Goal: Task Accomplishment & Management: Complete application form

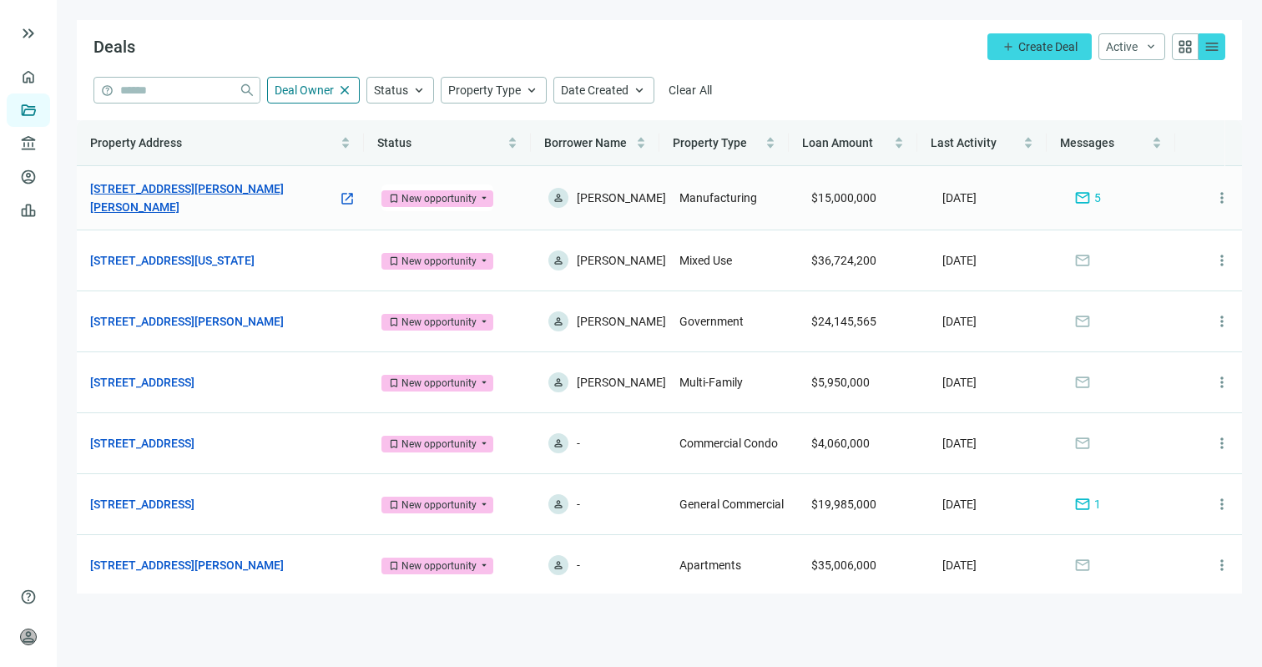
click at [220, 187] on link "[STREET_ADDRESS][PERSON_NAME][PERSON_NAME]" at bounding box center [214, 197] width 248 height 37
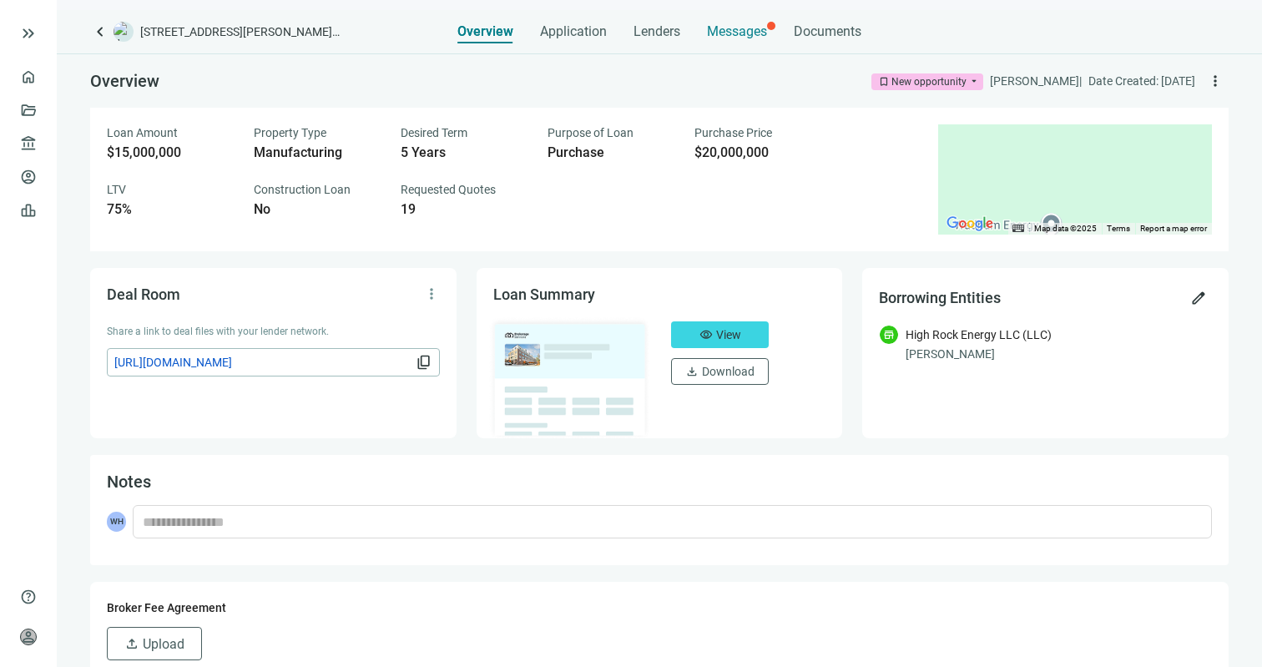
click at [749, 28] on span "Messages" at bounding box center [737, 31] width 60 height 16
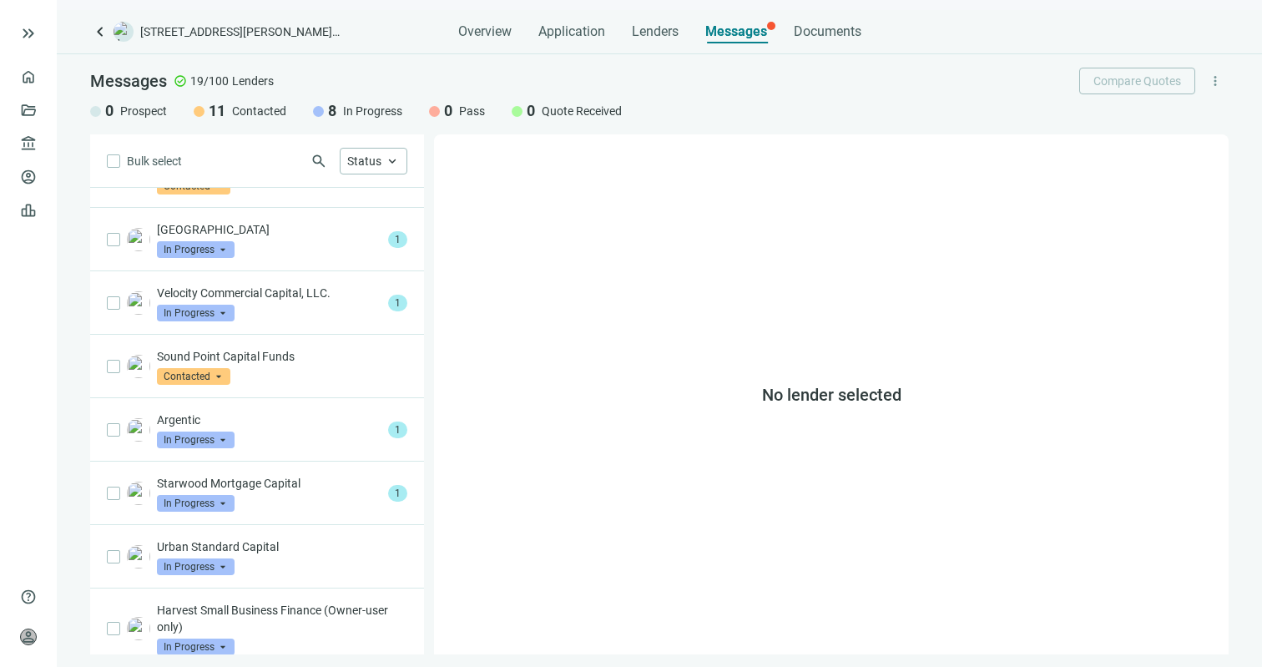
scroll to position [693, 0]
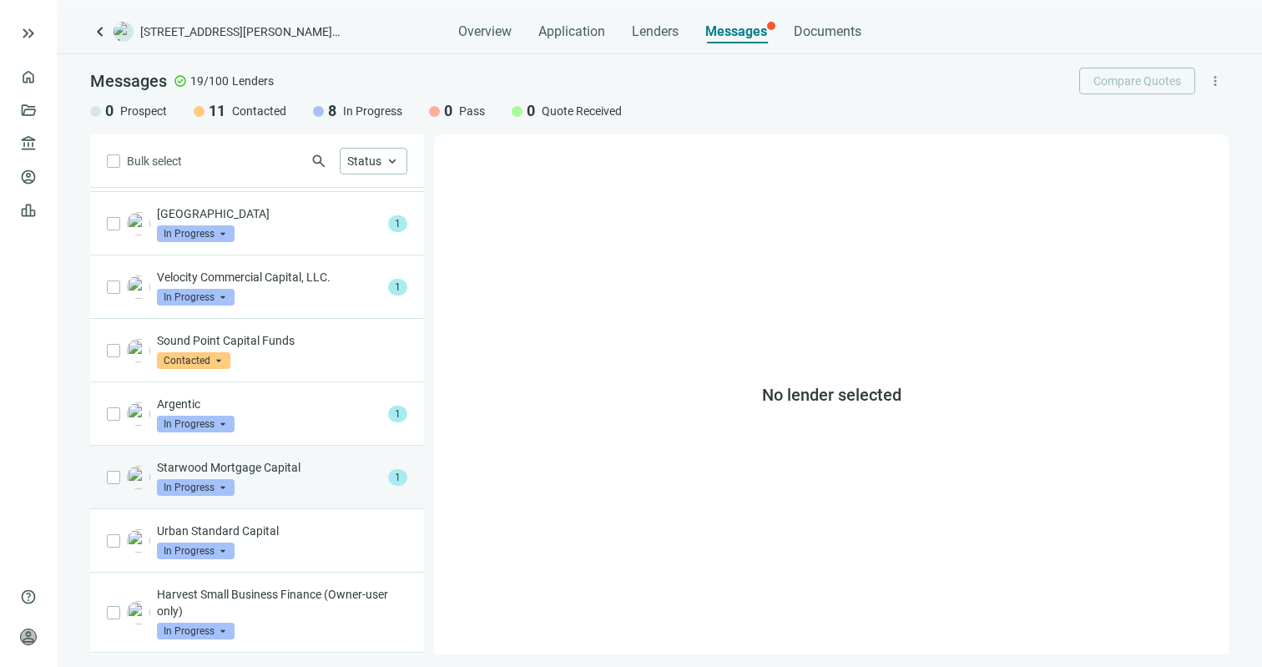
click at [284, 471] on p "Starwood Mortgage Capital" at bounding box center [269, 467] width 224 height 17
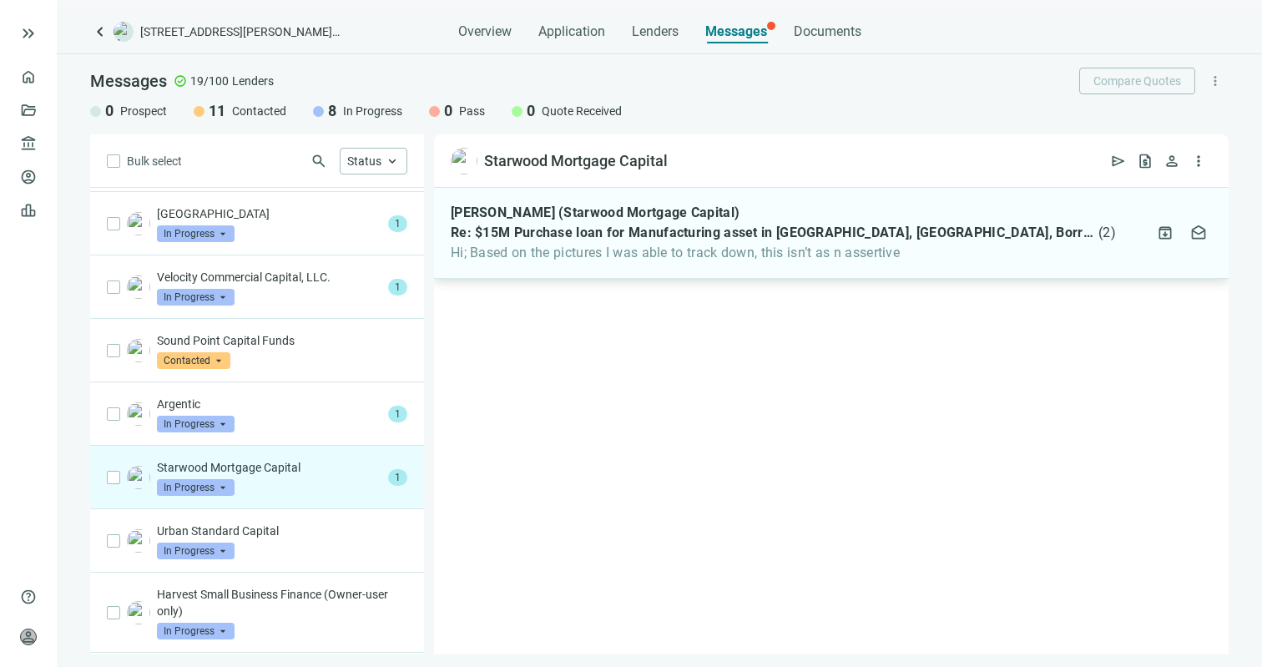
click at [623, 261] on div "[PERSON_NAME] (Starwood Mortgage Capital) Re: $15M Purchase loan for Manufactur…" at bounding box center [831, 233] width 794 height 91
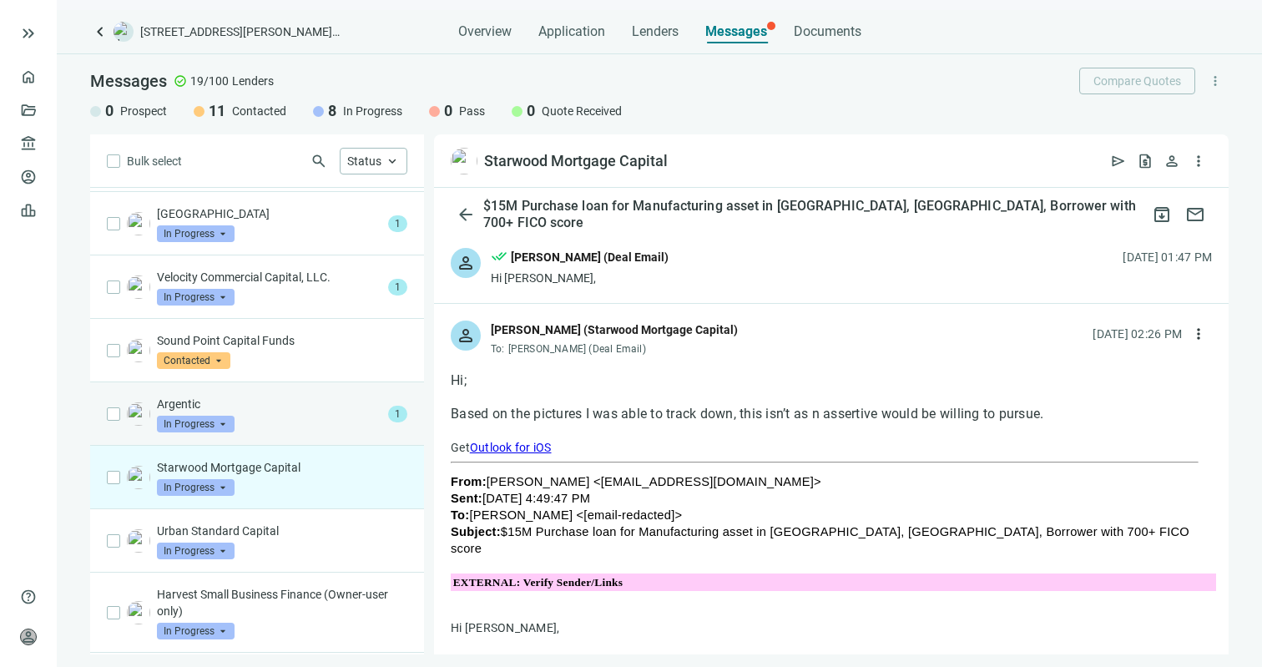
click at [314, 415] on div "Argentic In Progress arrow_drop_down" at bounding box center [269, 414] width 224 height 37
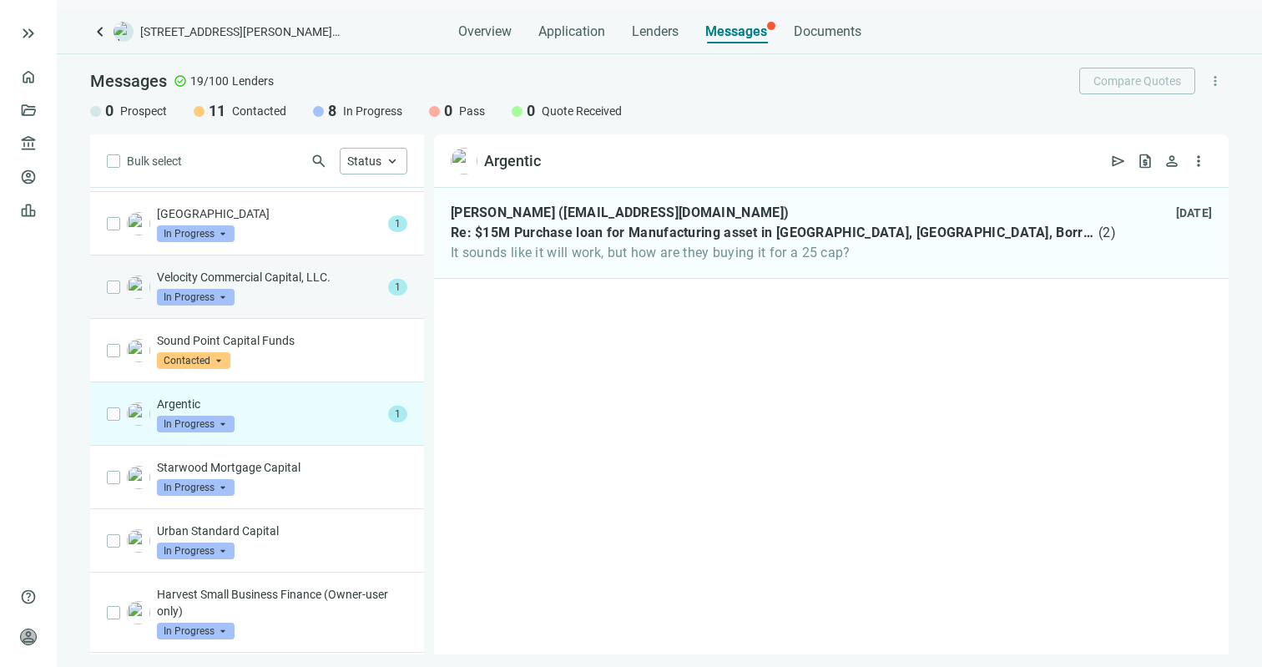
click at [325, 308] on div "Velocity Commercial Capital, LLC. In Progress arrow_drop_down 1" at bounding box center [257, 286] width 334 height 63
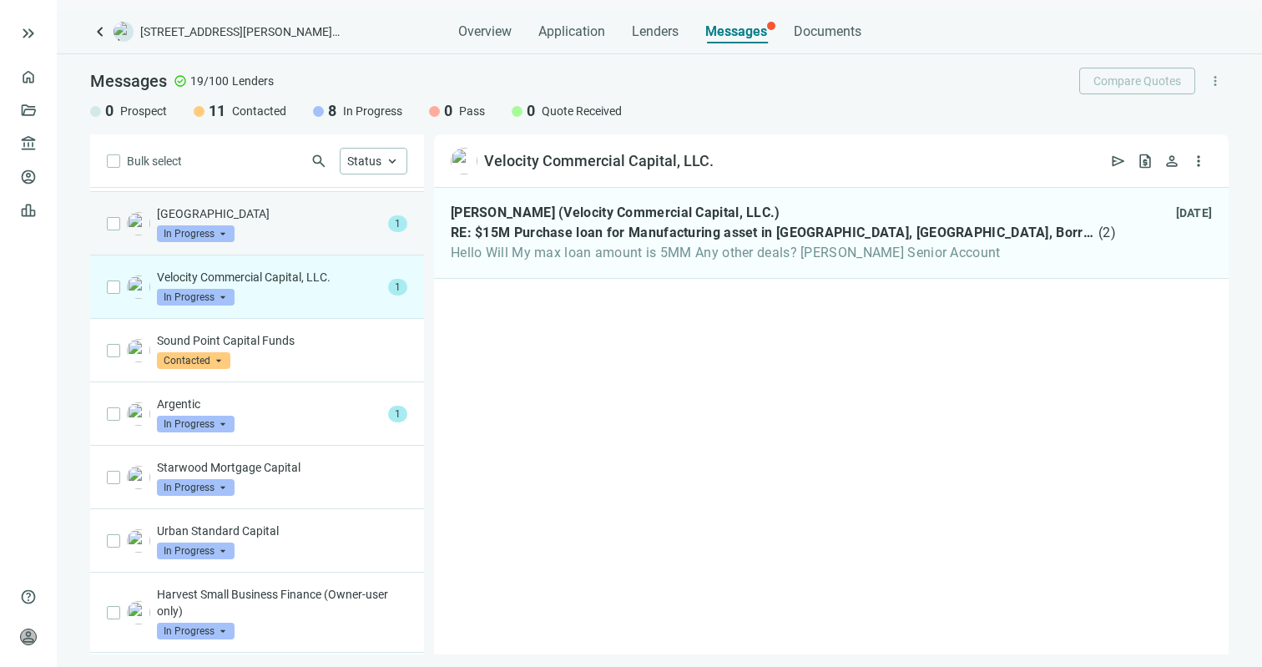
click at [315, 247] on div "[GEOGRAPHIC_DATA] Capital In Progress arrow_drop_down 1" at bounding box center [257, 223] width 334 height 63
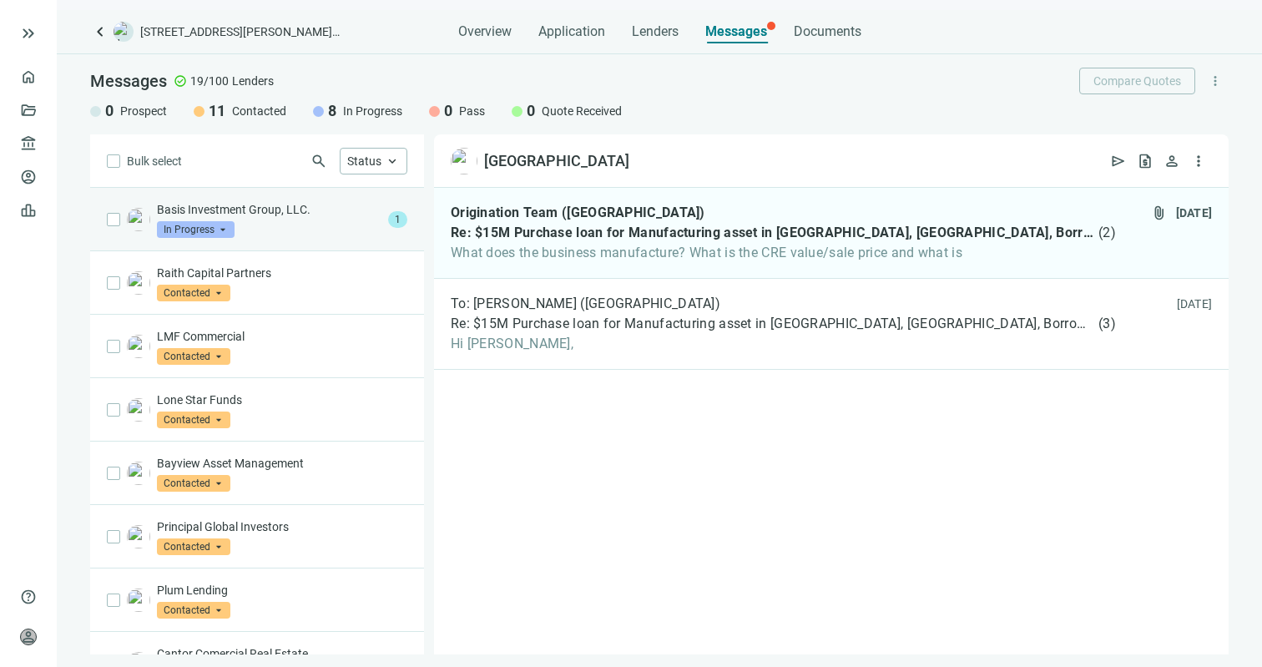
click at [300, 221] on div "Basis Investment Group, LLC. In Progress arrow_drop_down" at bounding box center [269, 219] width 224 height 37
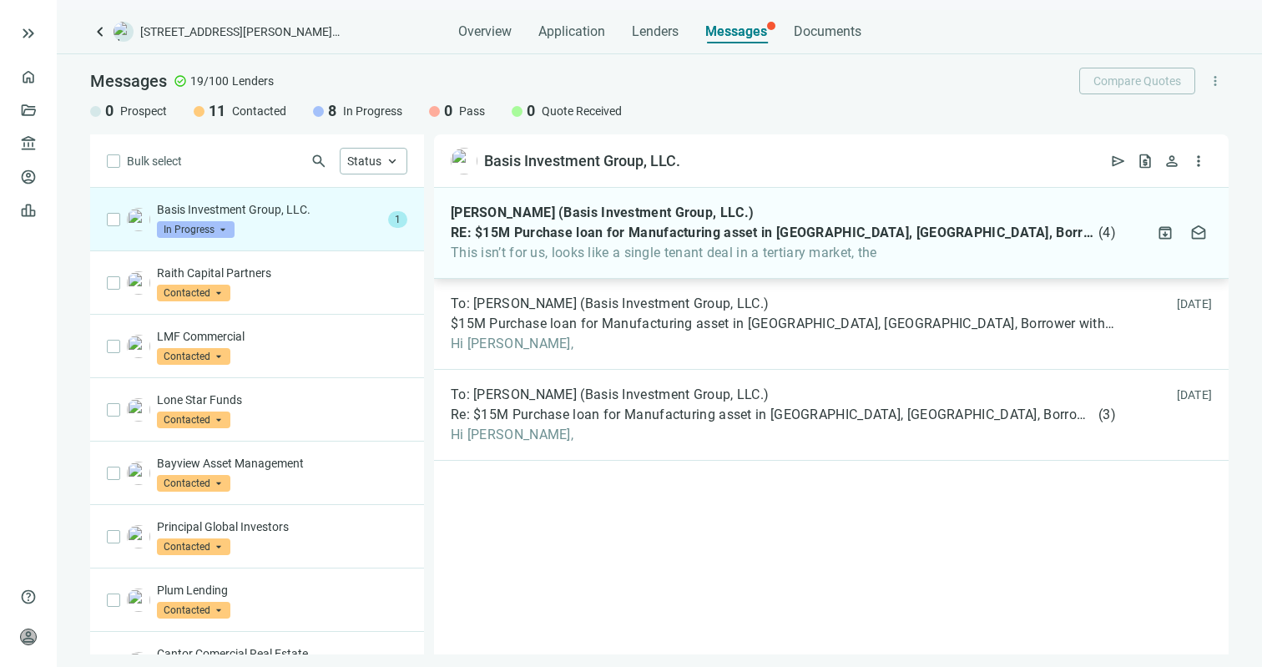
click at [599, 262] on div "[PERSON_NAME] (Basis Investment Group, LLC.) RE: $15M Purchase loan for Manufac…" at bounding box center [831, 233] width 794 height 91
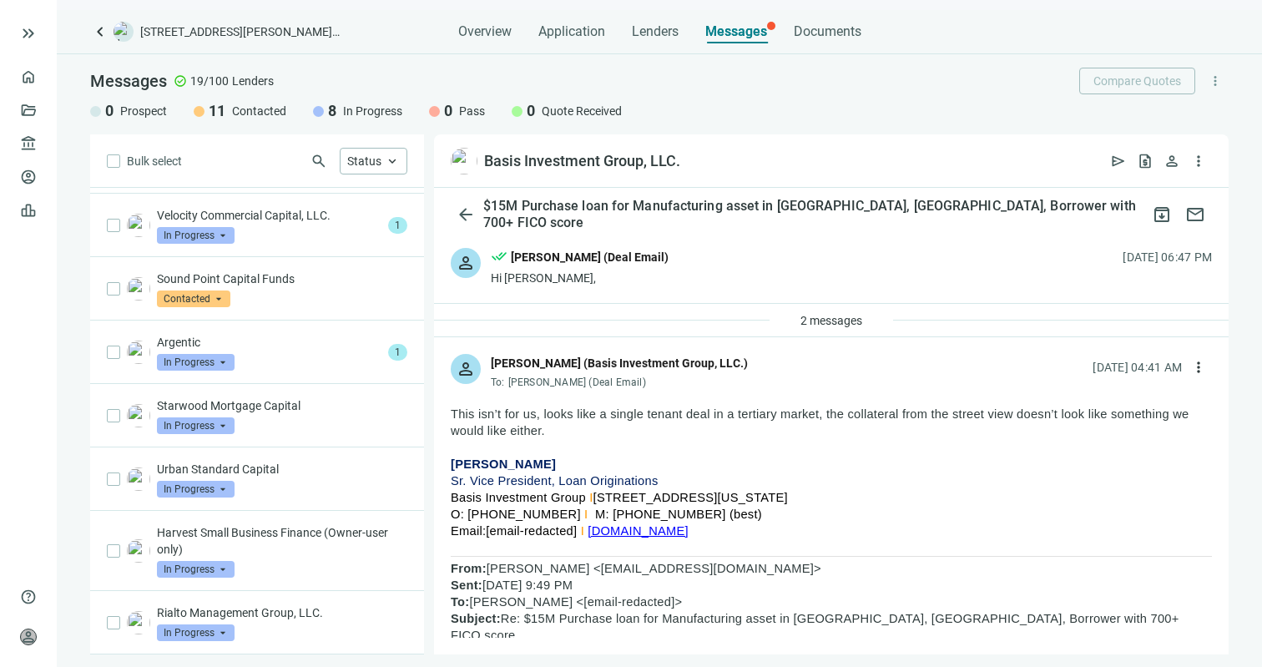
scroll to position [739, 0]
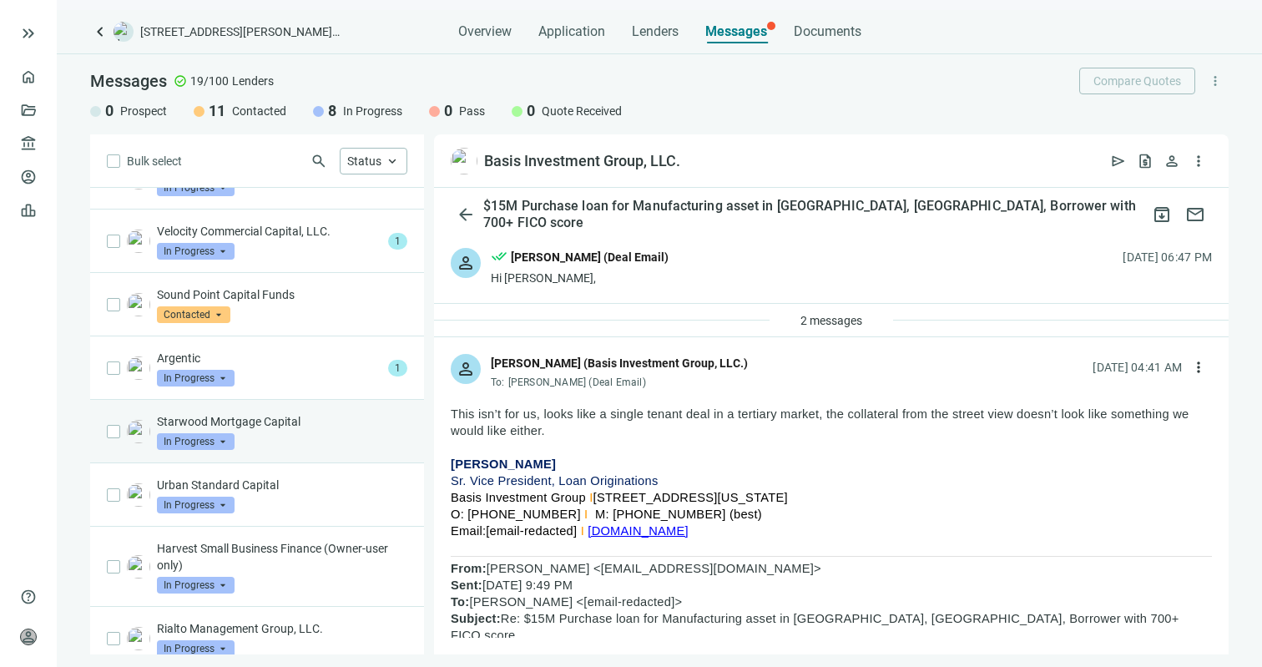
click at [272, 426] on p "Starwood Mortgage Capital" at bounding box center [282, 421] width 250 height 17
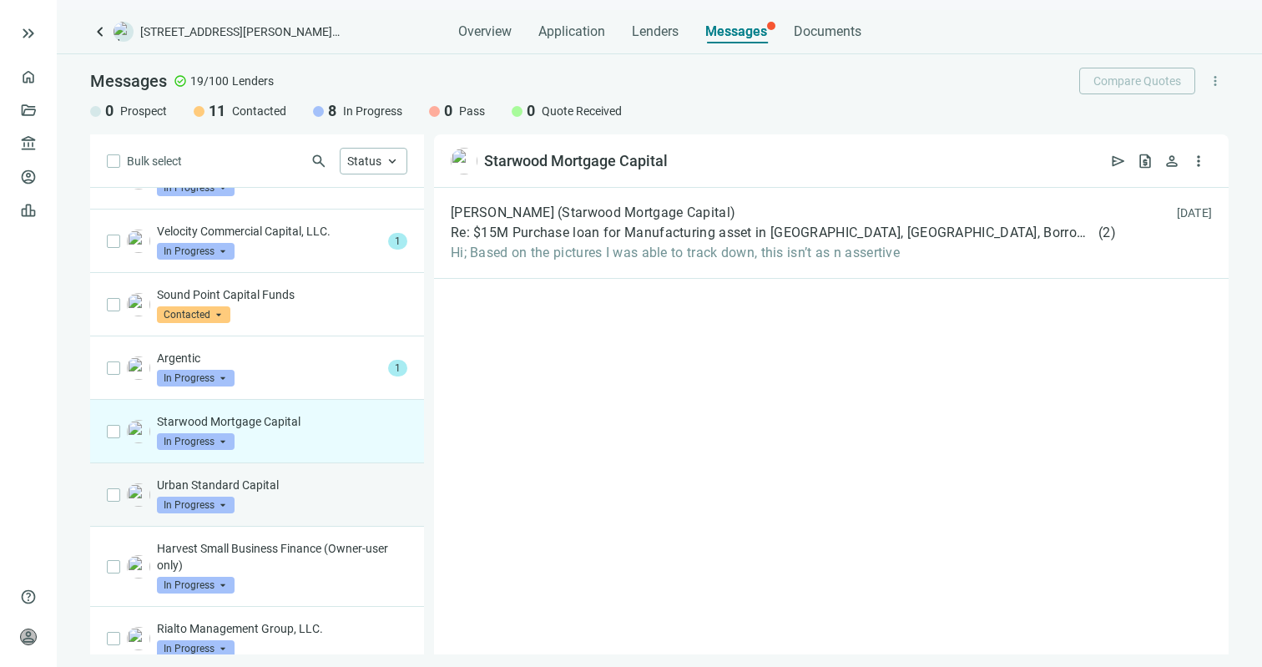
click at [291, 481] on p "Urban Standard Capital" at bounding box center [282, 484] width 250 height 17
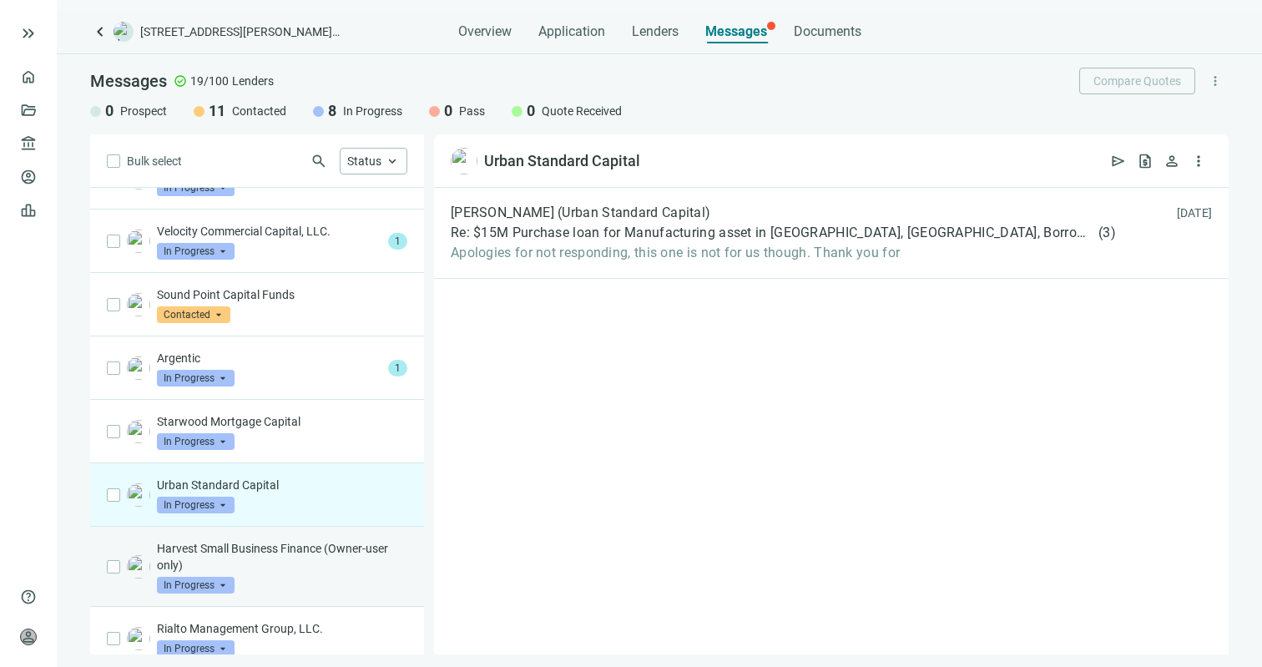
click at [310, 541] on p "Harvest Small Business Finance (Owner-user only)" at bounding box center [282, 556] width 250 height 33
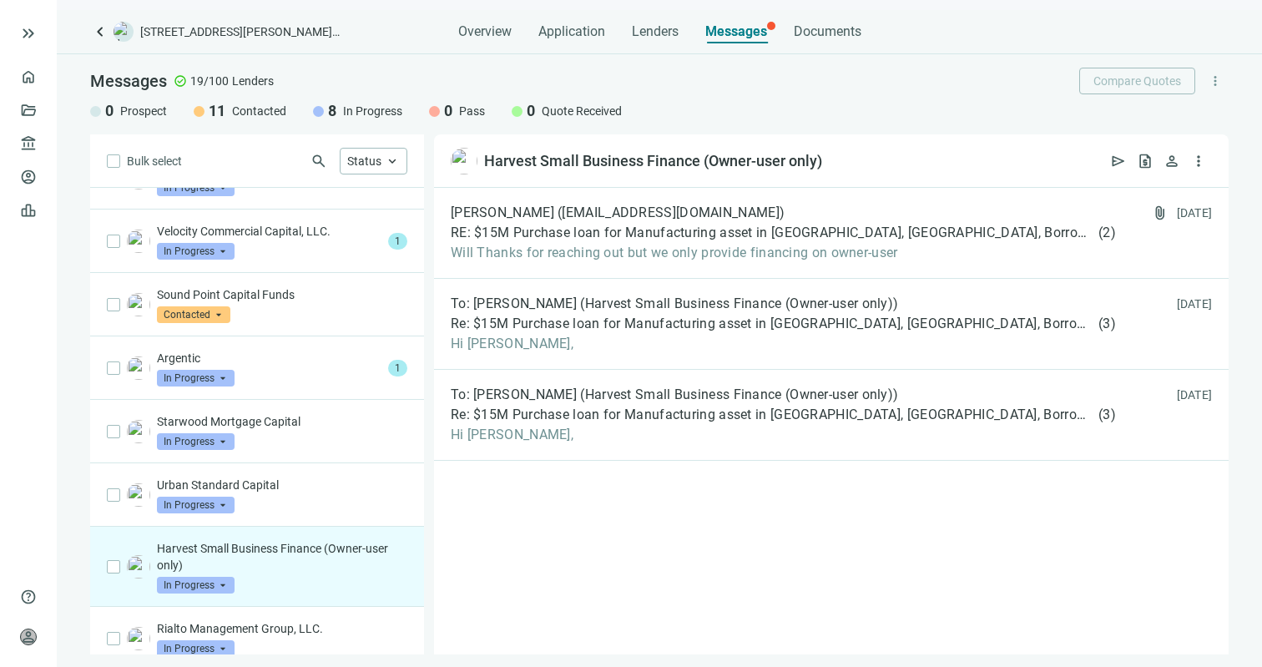
scroll to position [755, 0]
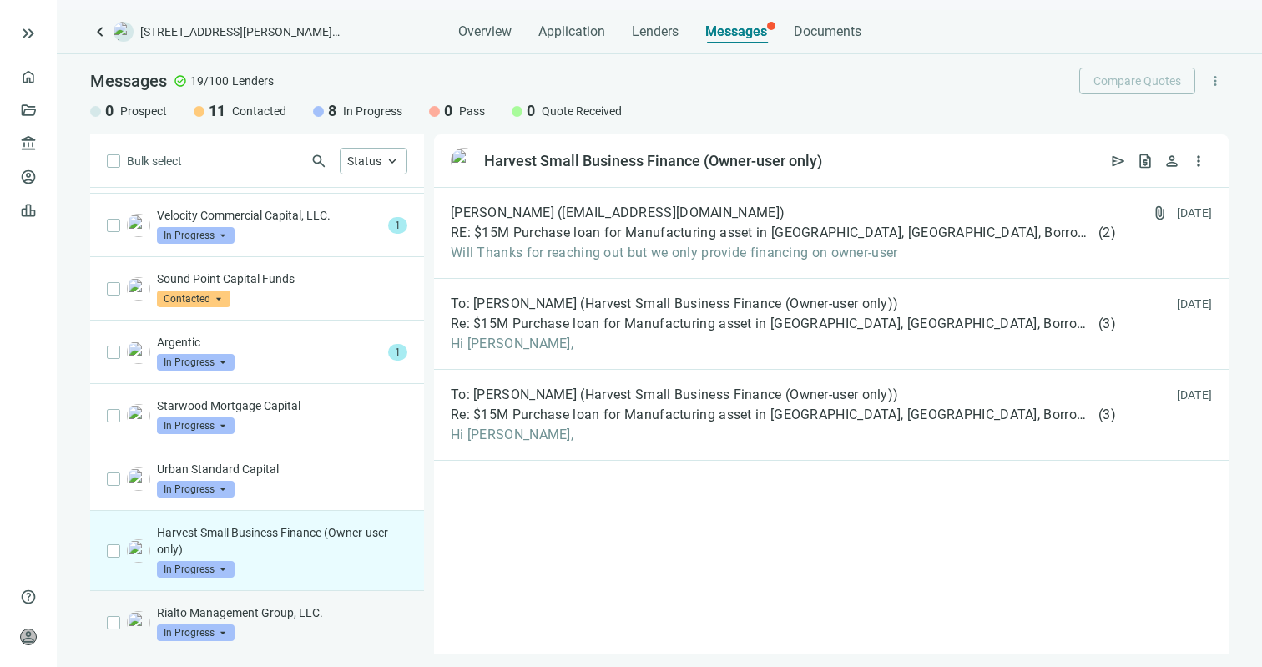
click at [308, 623] on div "Rialto Management Group, LLC. In Progress arrow_drop_down" at bounding box center [282, 622] width 250 height 37
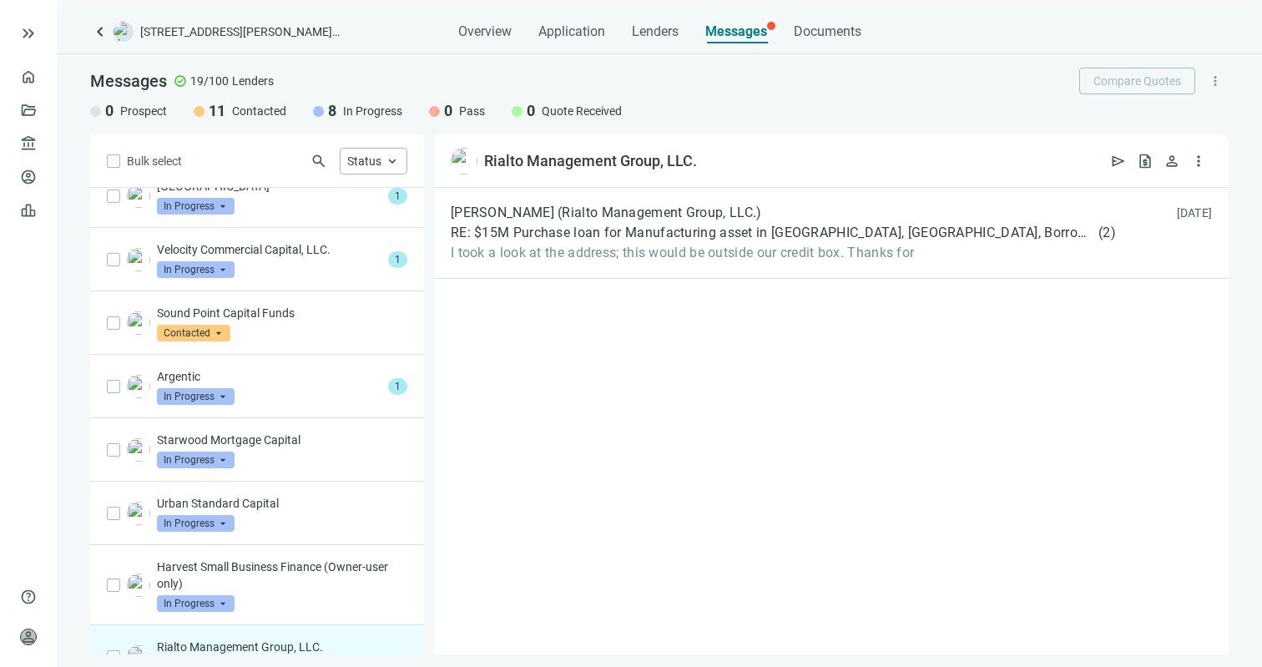
scroll to position [713, 0]
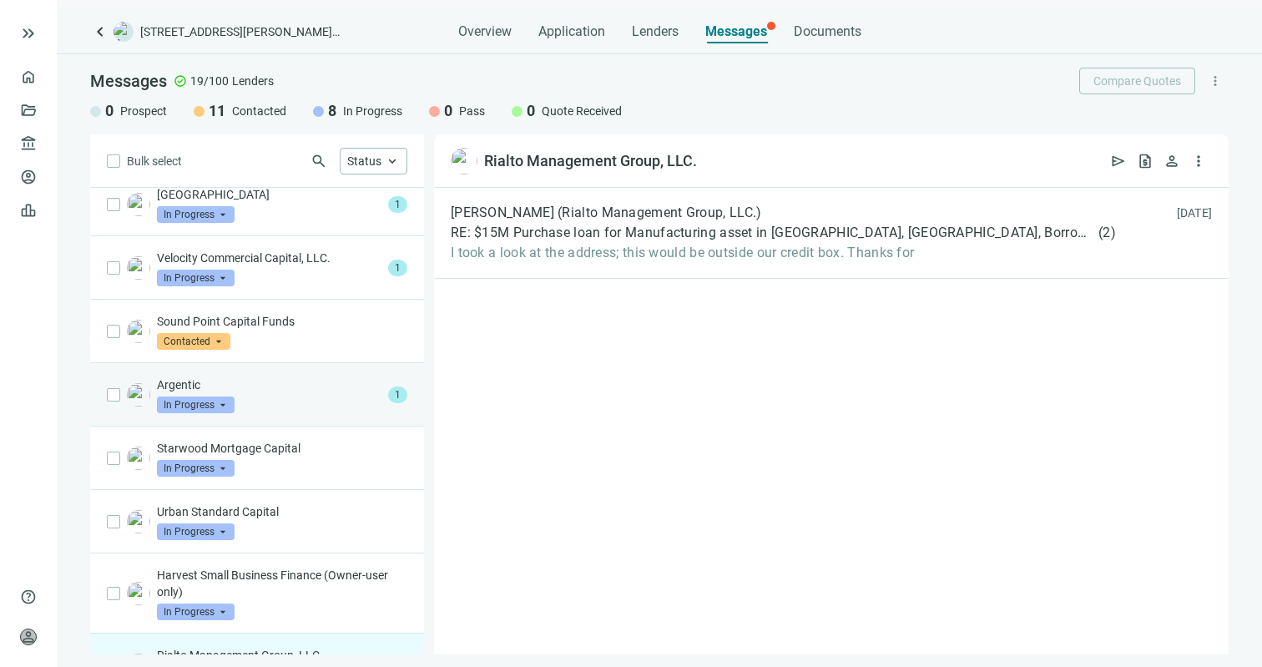
click at [283, 415] on div "Argentic In Progress arrow_drop_down 1" at bounding box center [257, 394] width 334 height 63
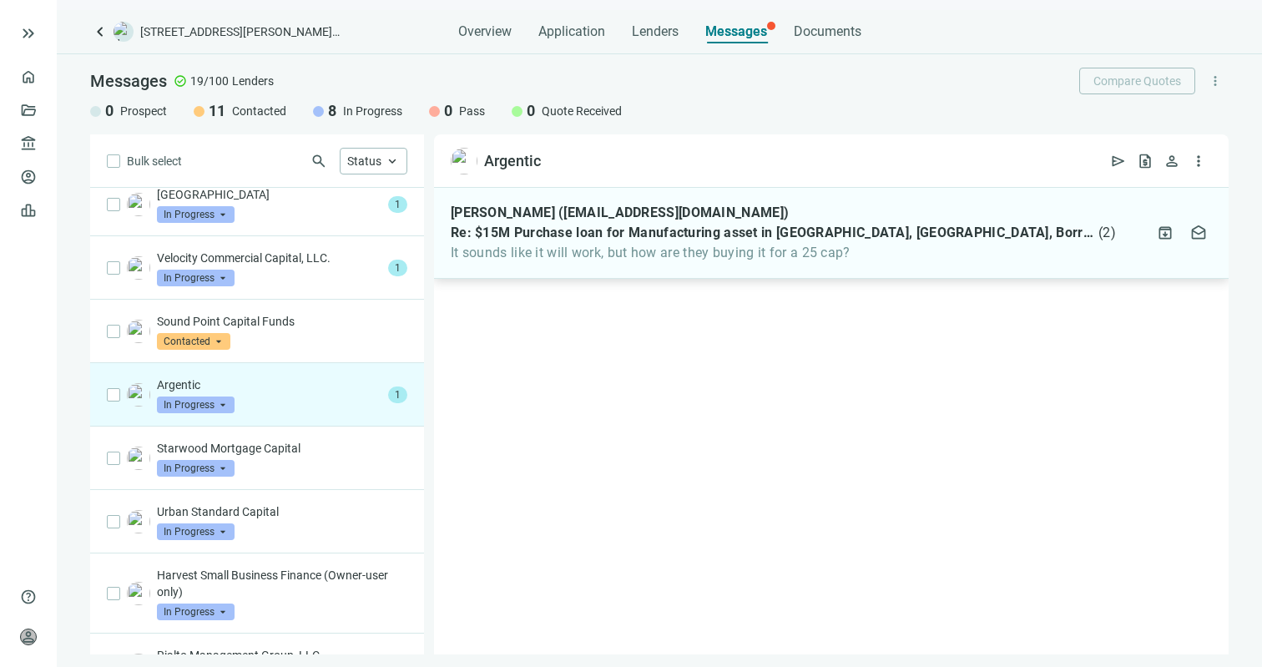
click at [553, 231] on span "Re: $15M Purchase loan for Manufacturing asset in [GEOGRAPHIC_DATA], [GEOGRAPHI…" at bounding box center [773, 232] width 644 height 17
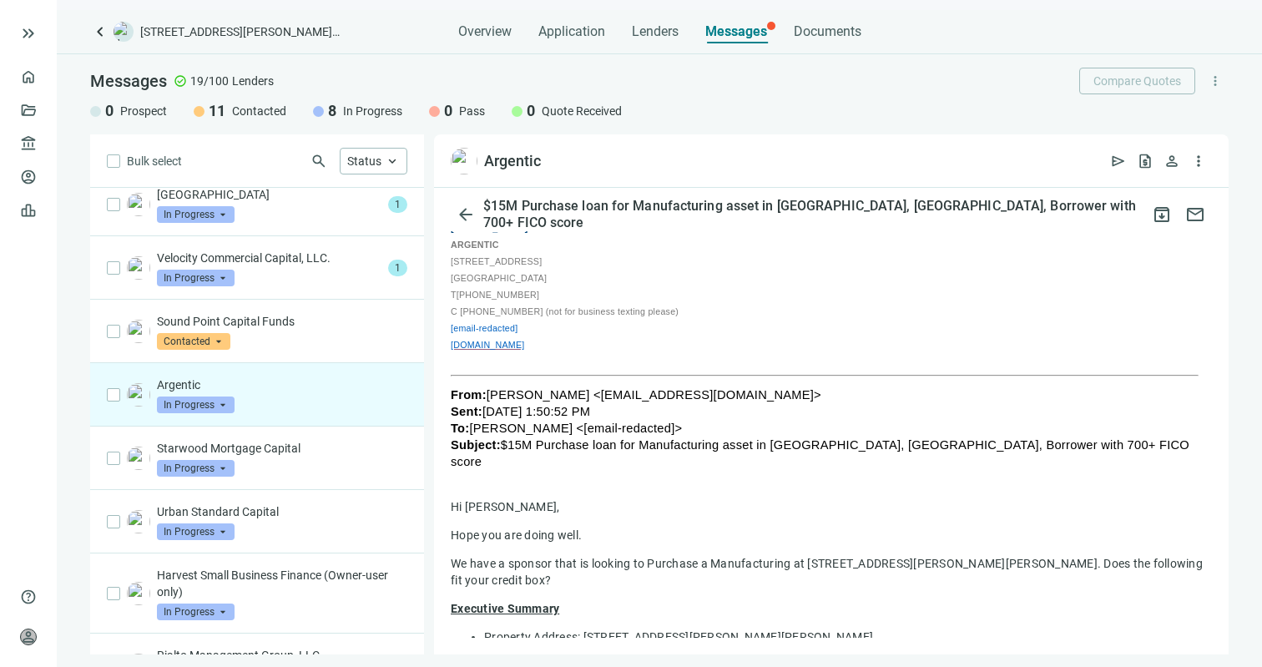
scroll to position [127, 0]
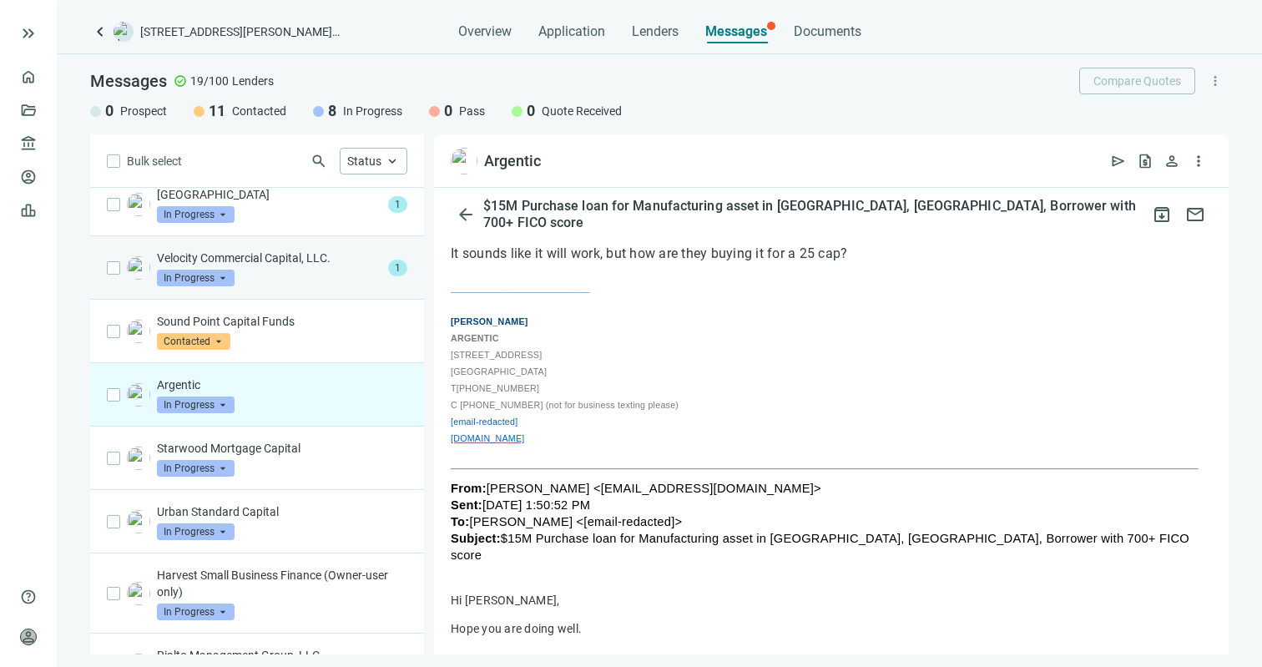
click at [320, 264] on p "Velocity Commercial Capital, LLC." at bounding box center [269, 258] width 224 height 17
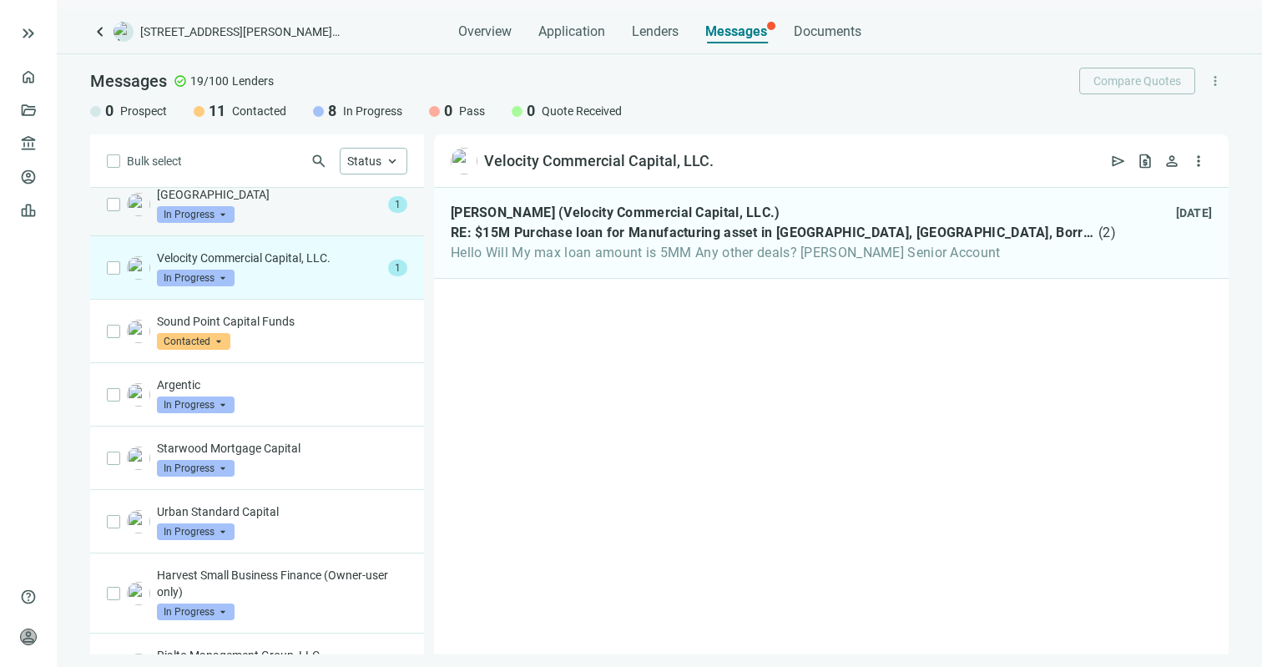
click at [277, 215] on div "[GEOGRAPHIC_DATA] Capital In Progress arrow_drop_down" at bounding box center [269, 204] width 224 height 37
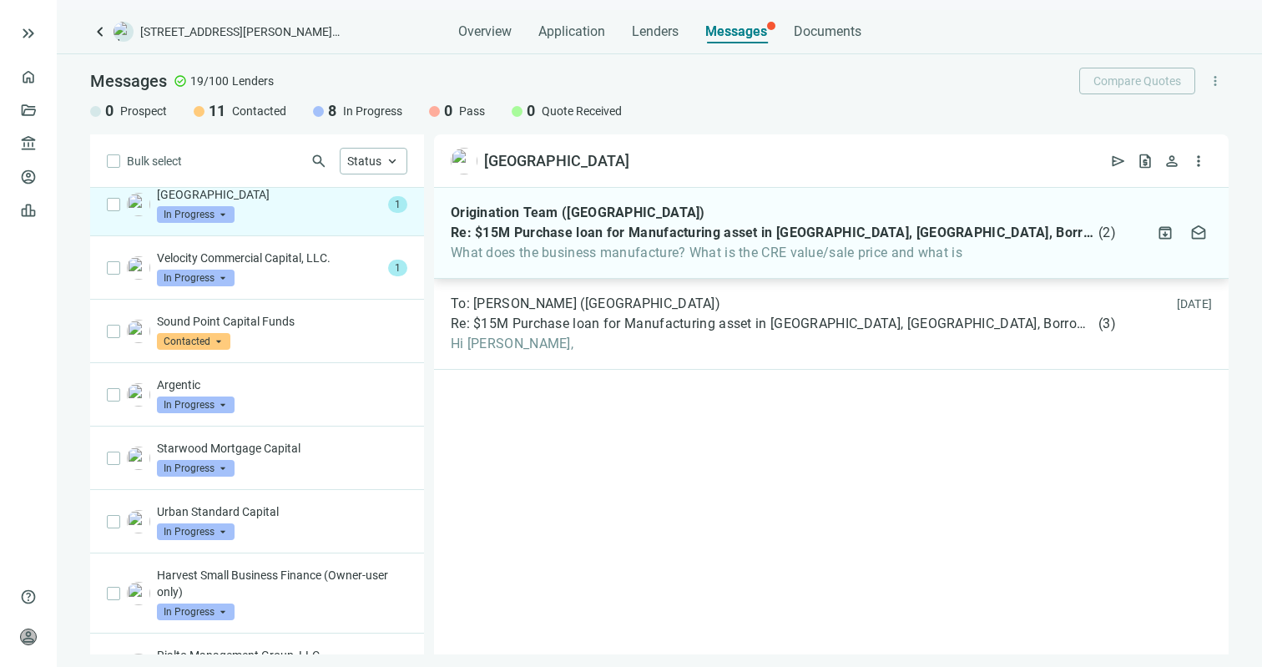
click at [654, 245] on span "What does the business manufacture? What is the CRE value/sale price and what is" at bounding box center [783, 253] width 665 height 17
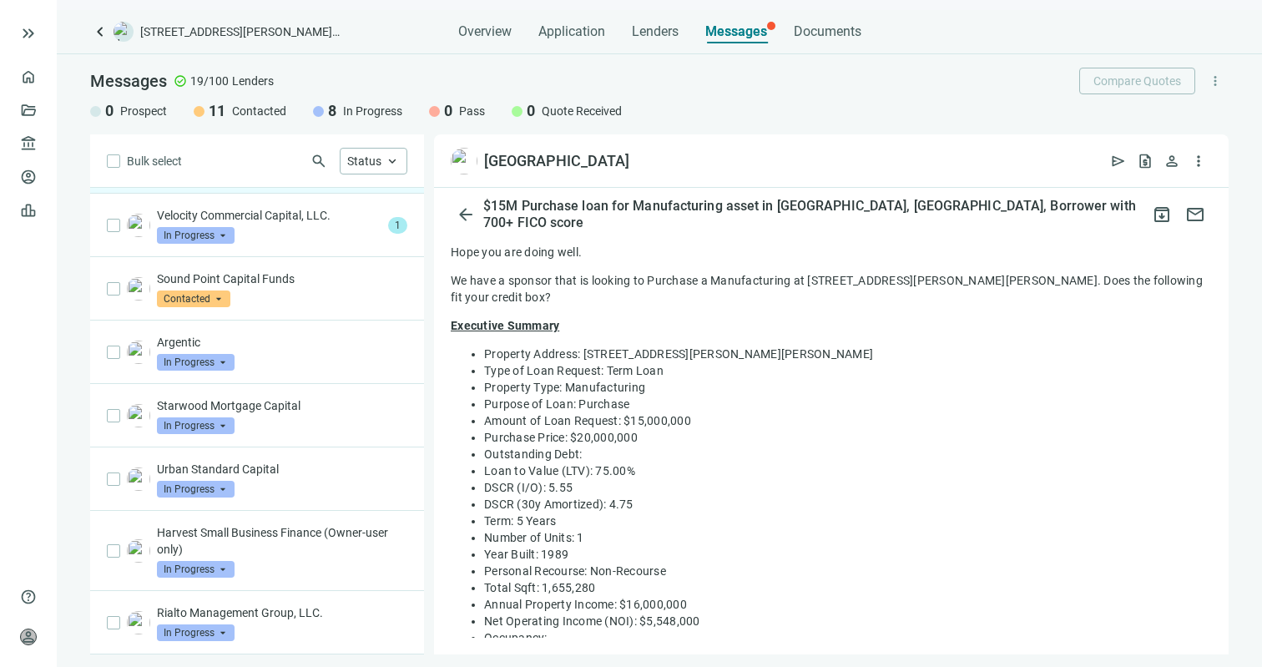
scroll to position [671, 0]
click at [580, 35] on span "Application" at bounding box center [571, 31] width 67 height 17
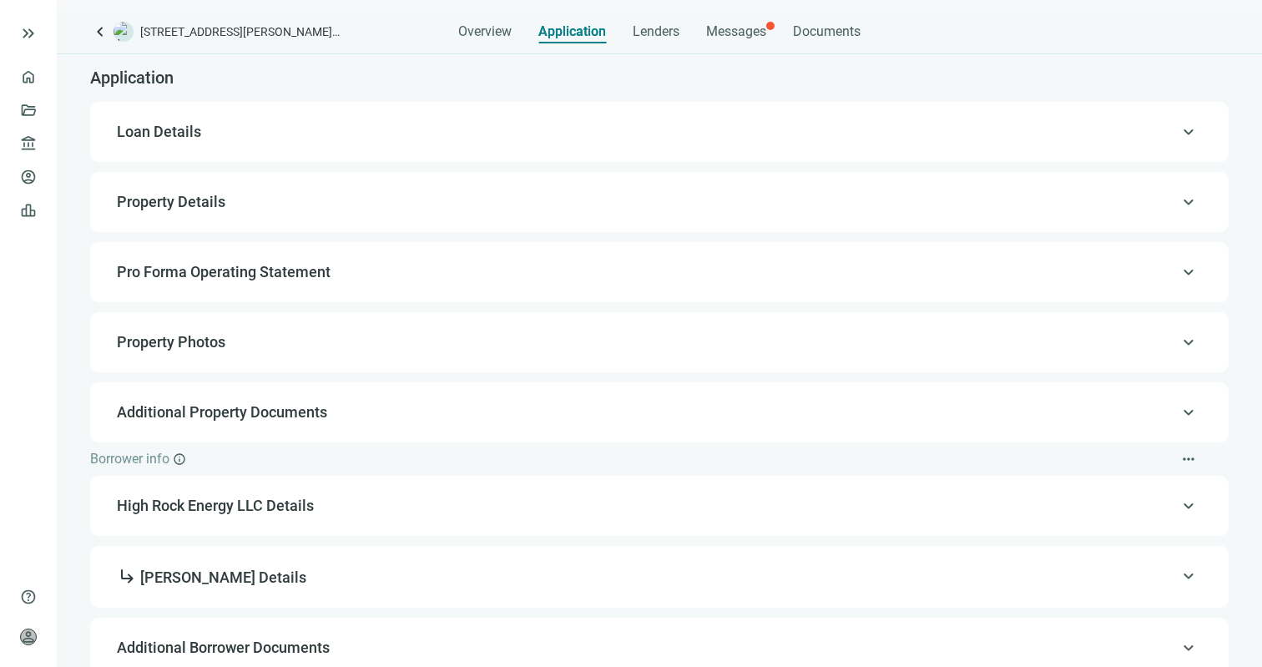
click at [432, 138] on span "Loan Details" at bounding box center [657, 132] width 1081 height 20
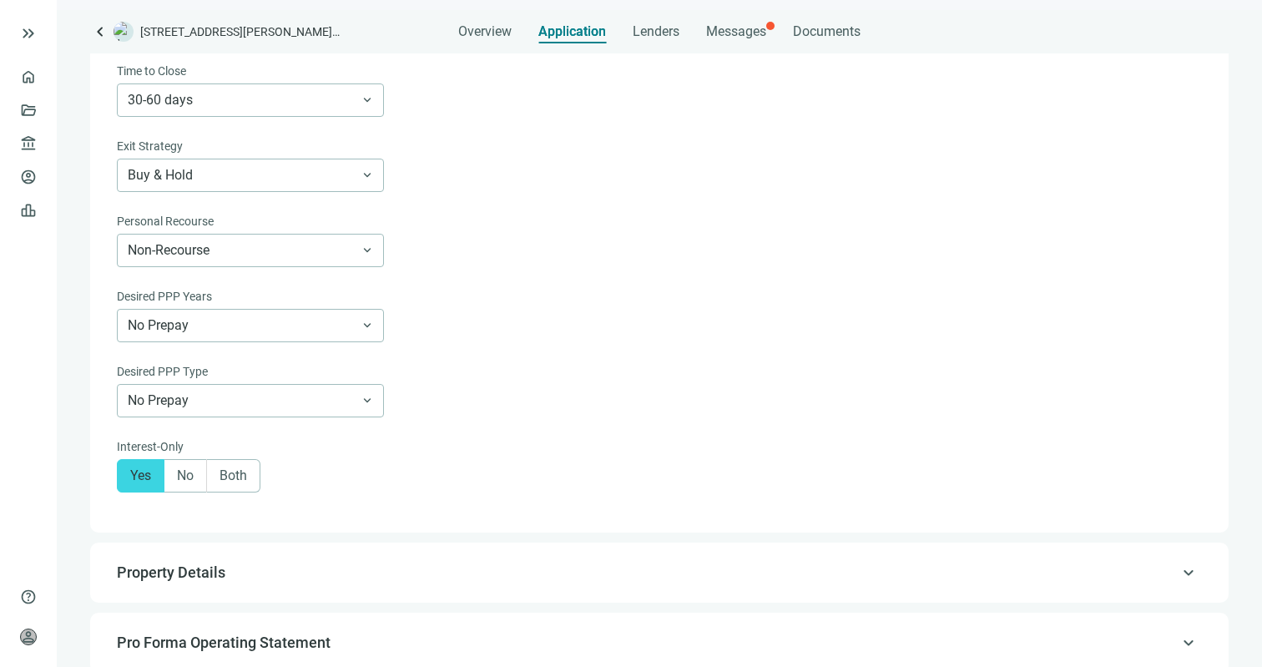
scroll to position [702, 0]
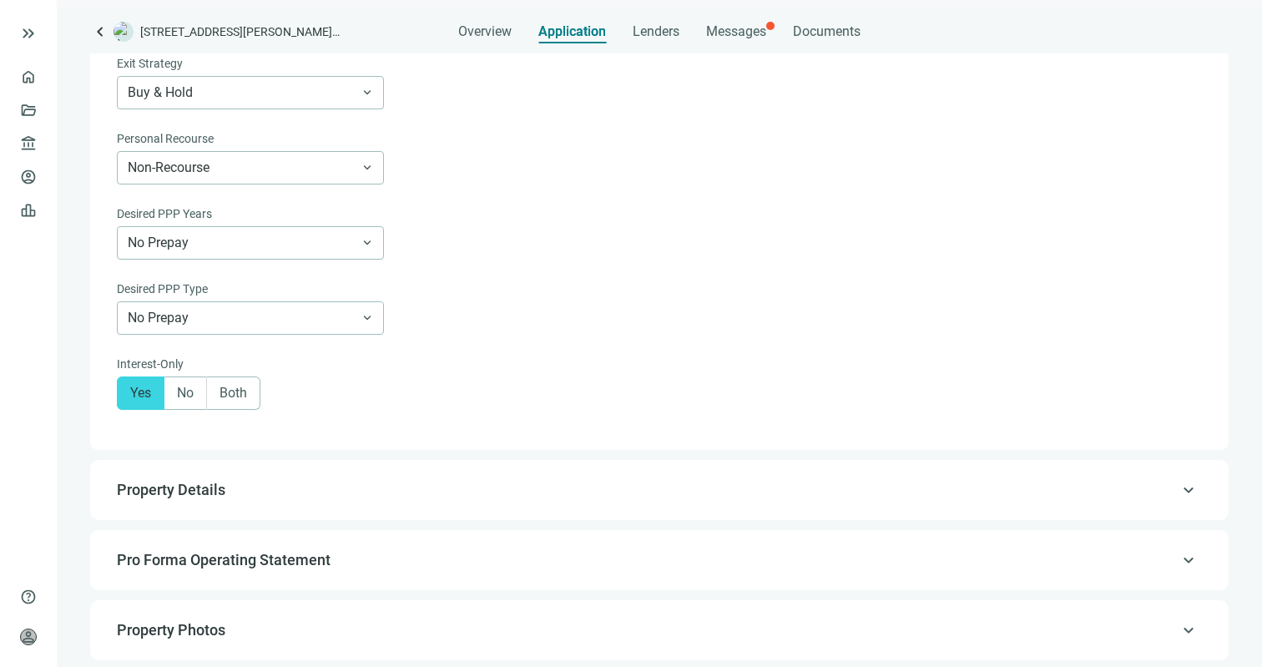
click at [518, 469] on div "keyboard_arrow_up Property Details" at bounding box center [659, 490] width 1138 height 60
click at [518, 498] on span "Property Details" at bounding box center [657, 490] width 1081 height 20
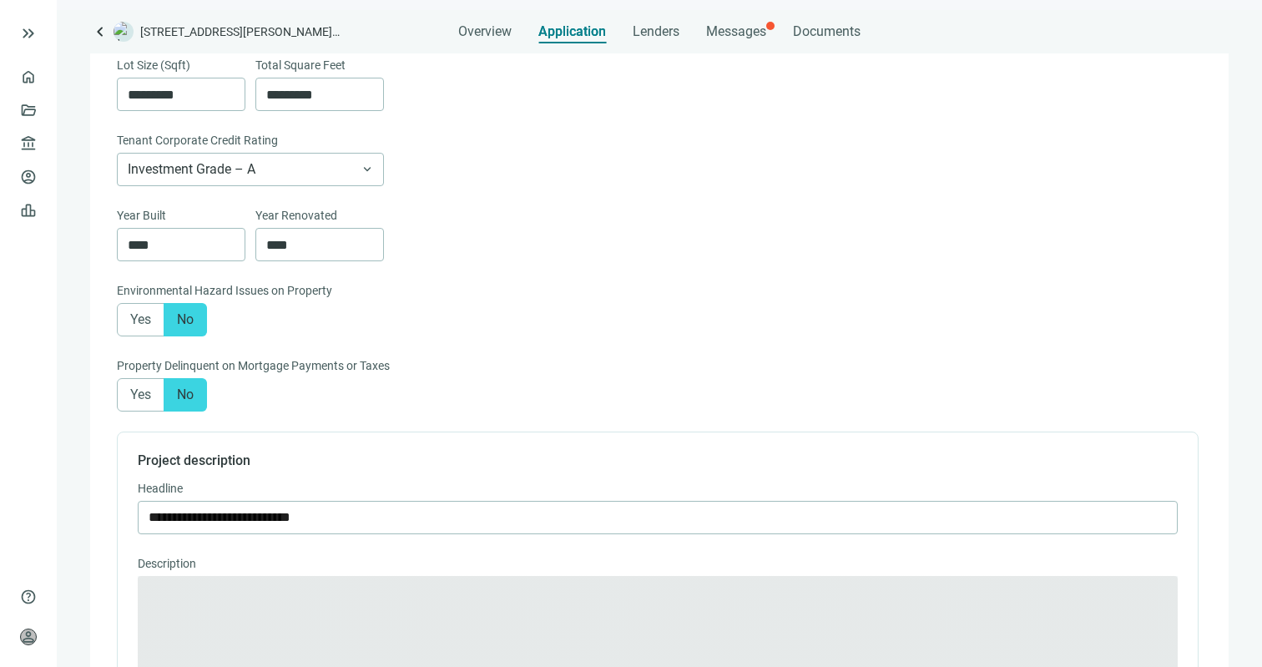
type textarea "**********"
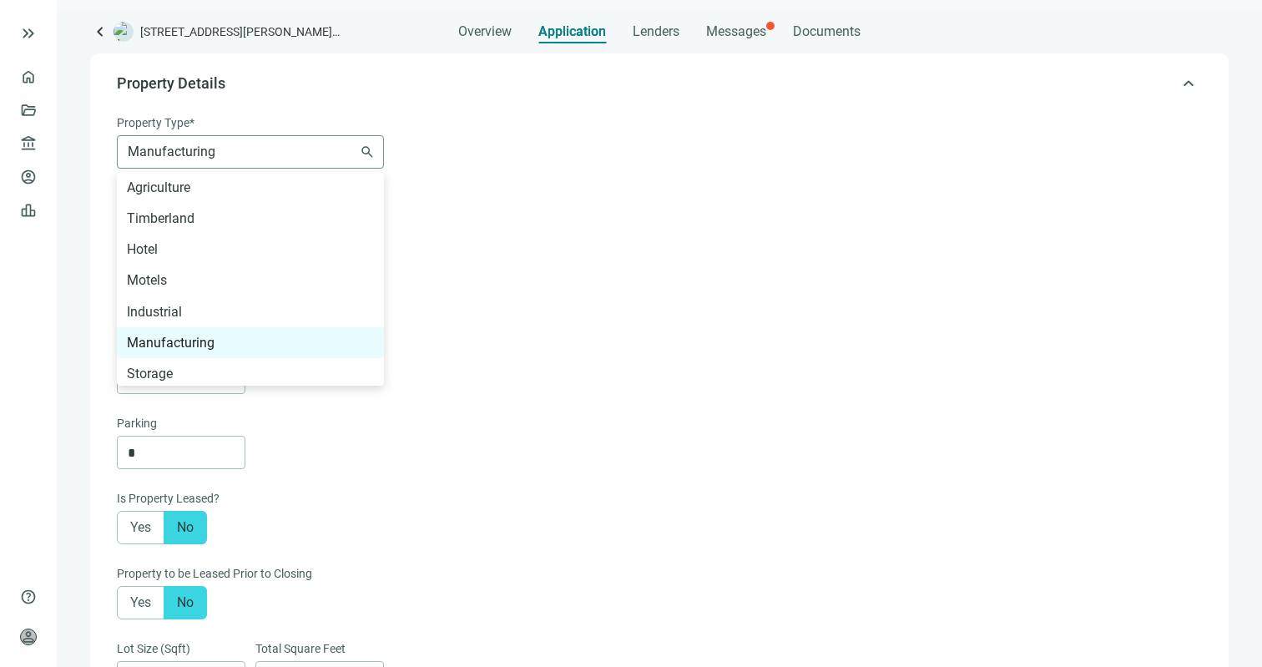
click at [332, 150] on span "Manufacturing" at bounding box center [250, 152] width 245 height 32
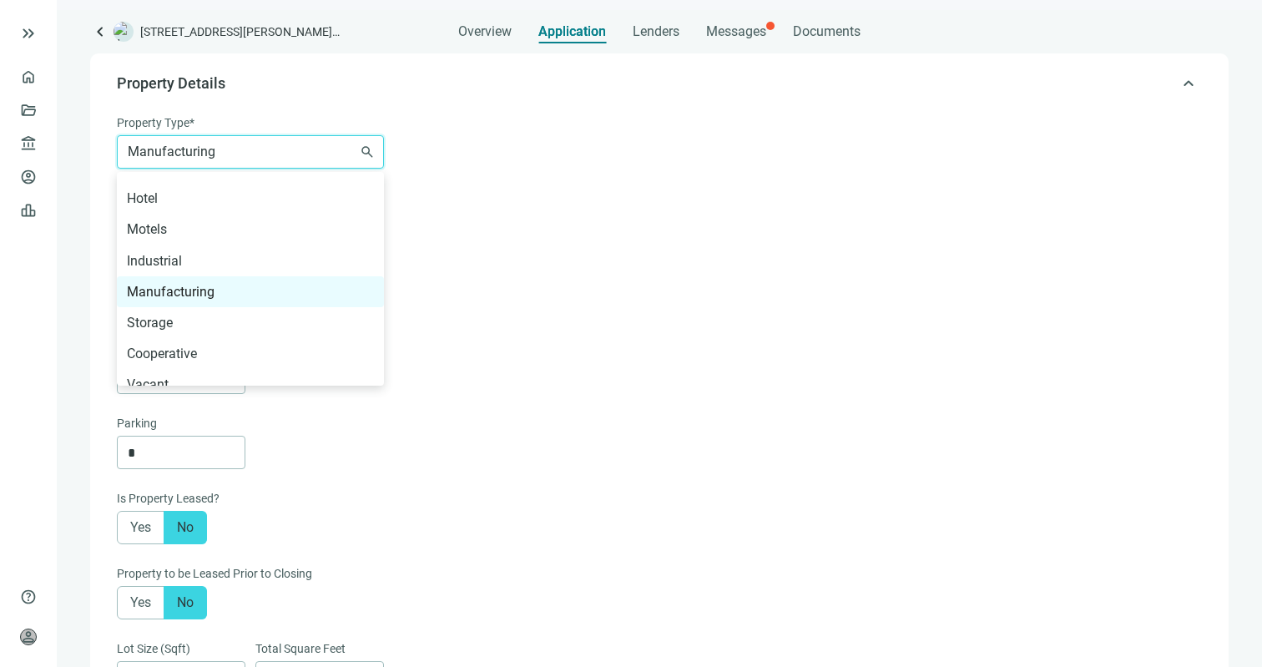
scroll to position [28, 0]
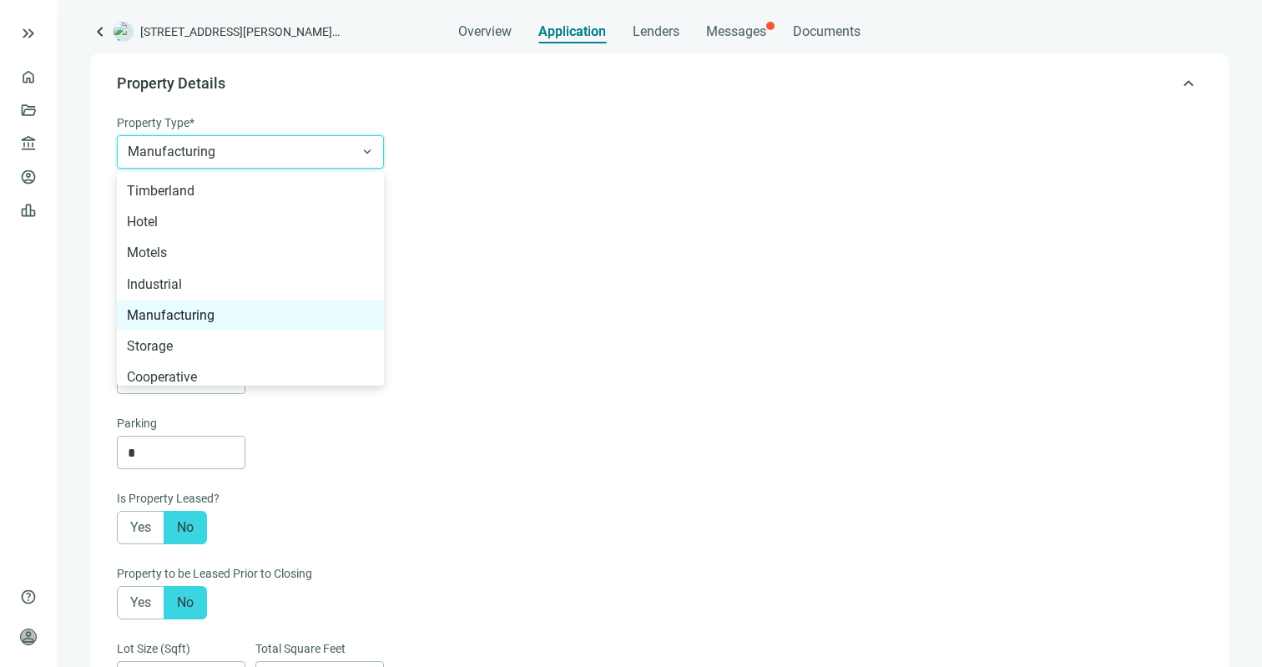
click at [460, 319] on div "*" at bounding box center [657, 301] width 1081 height 33
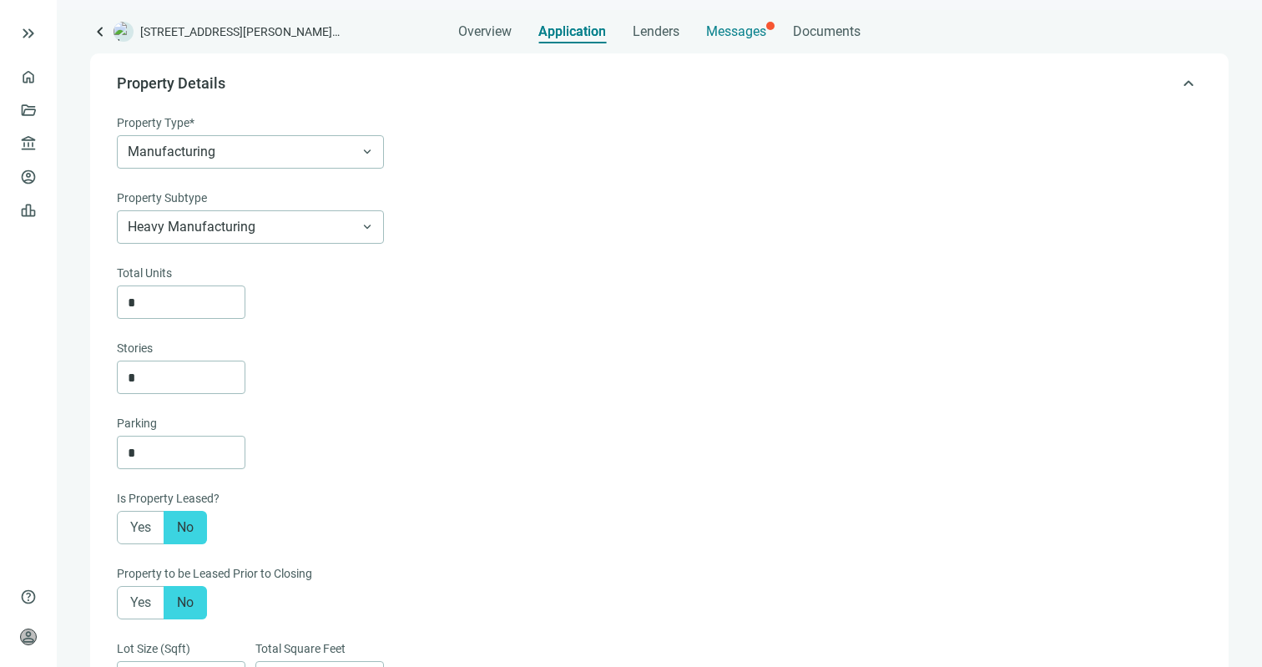
click at [759, 37] on span "Messages" at bounding box center [736, 31] width 60 height 16
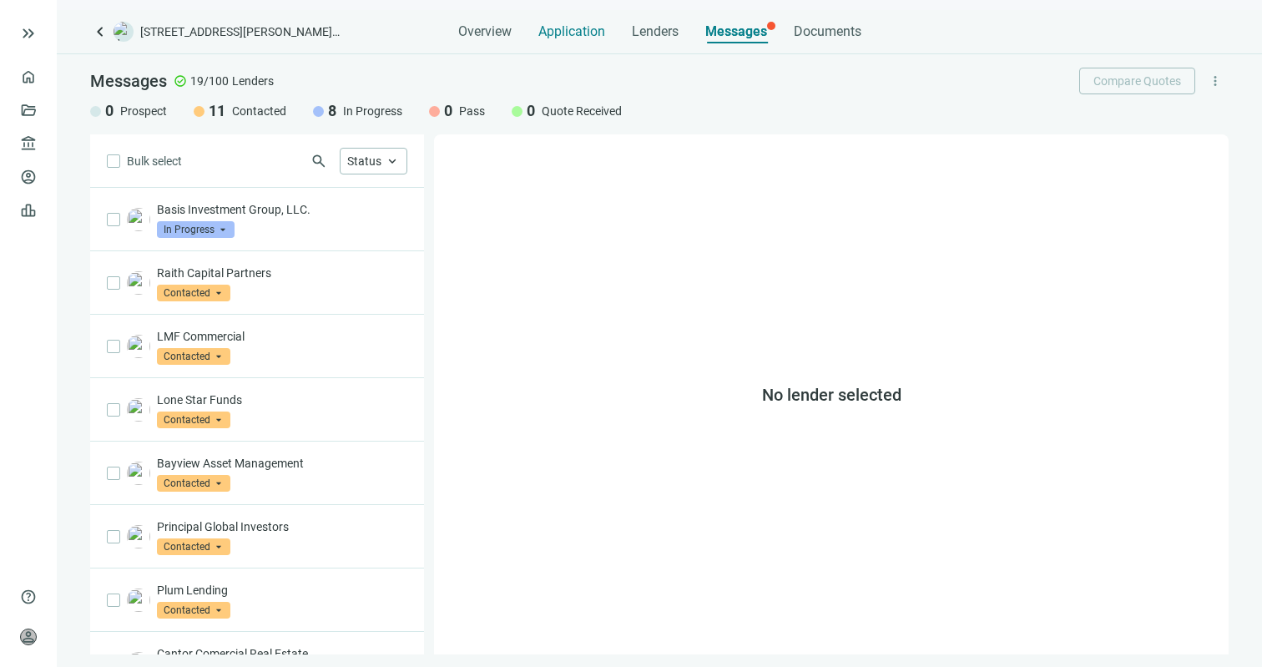
click at [564, 40] on div "Application" at bounding box center [571, 26] width 67 height 33
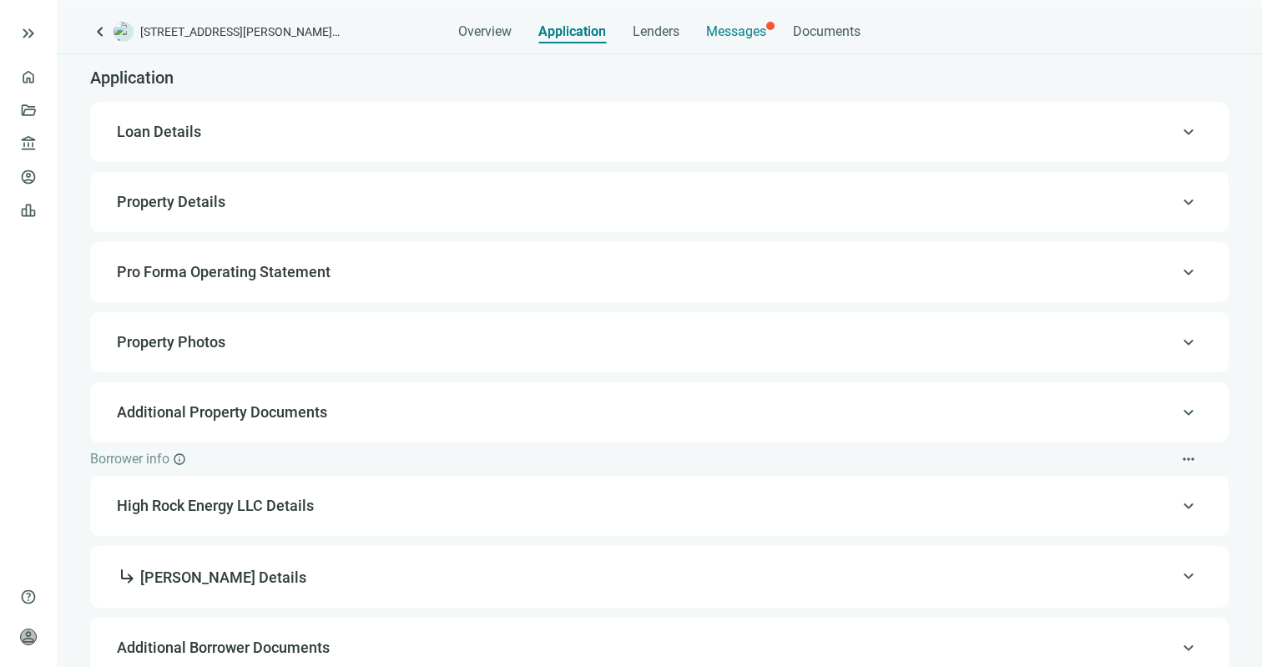
click at [742, 37] on span "Messages" at bounding box center [736, 31] width 60 height 16
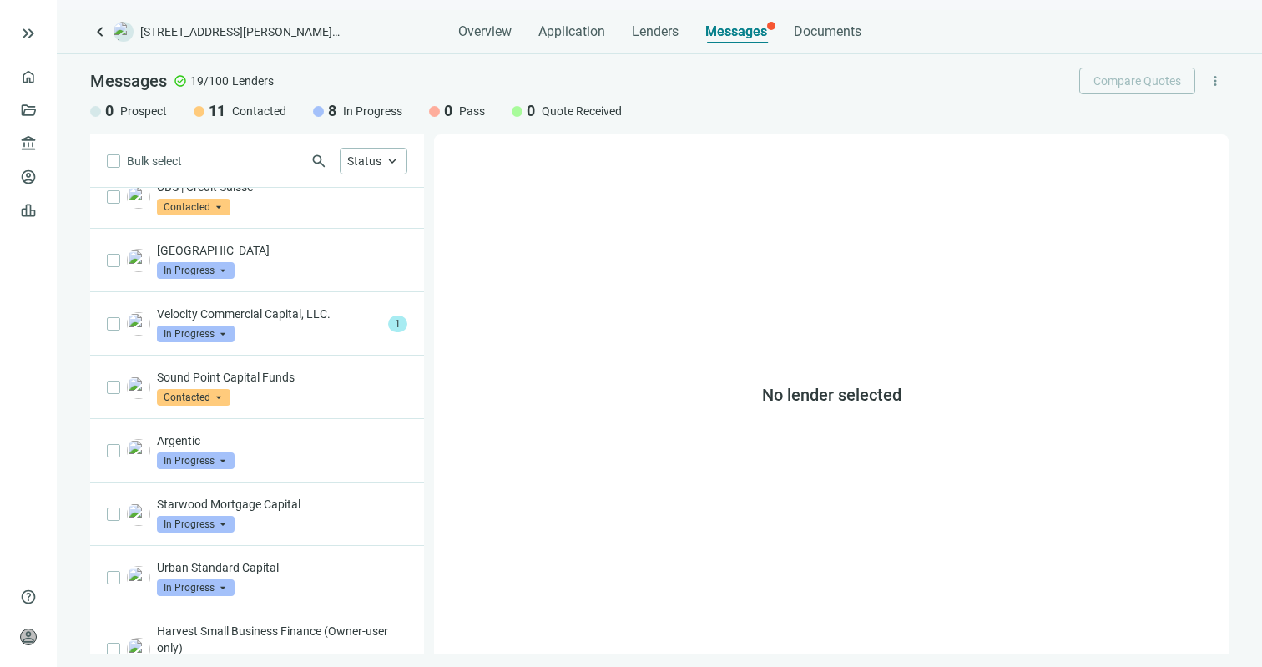
scroll to position [638, 0]
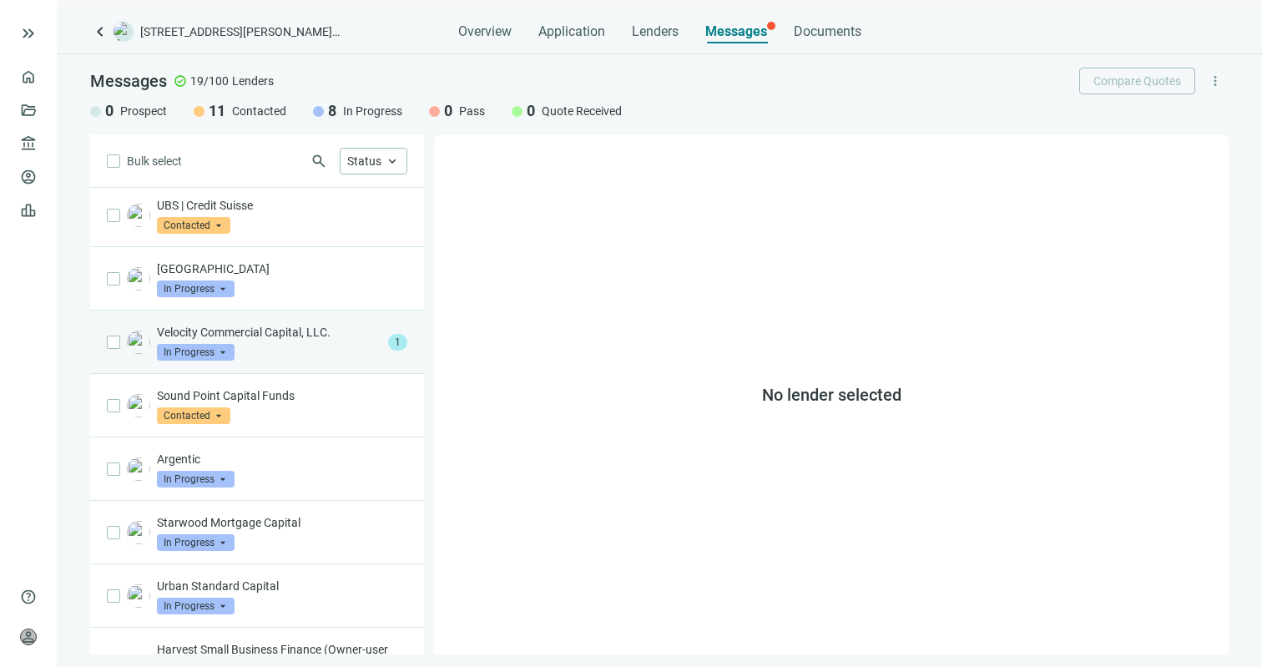
click at [268, 354] on div "Velocity Commercial Capital, LLC. In Progress arrow_drop_down" at bounding box center [269, 342] width 224 height 37
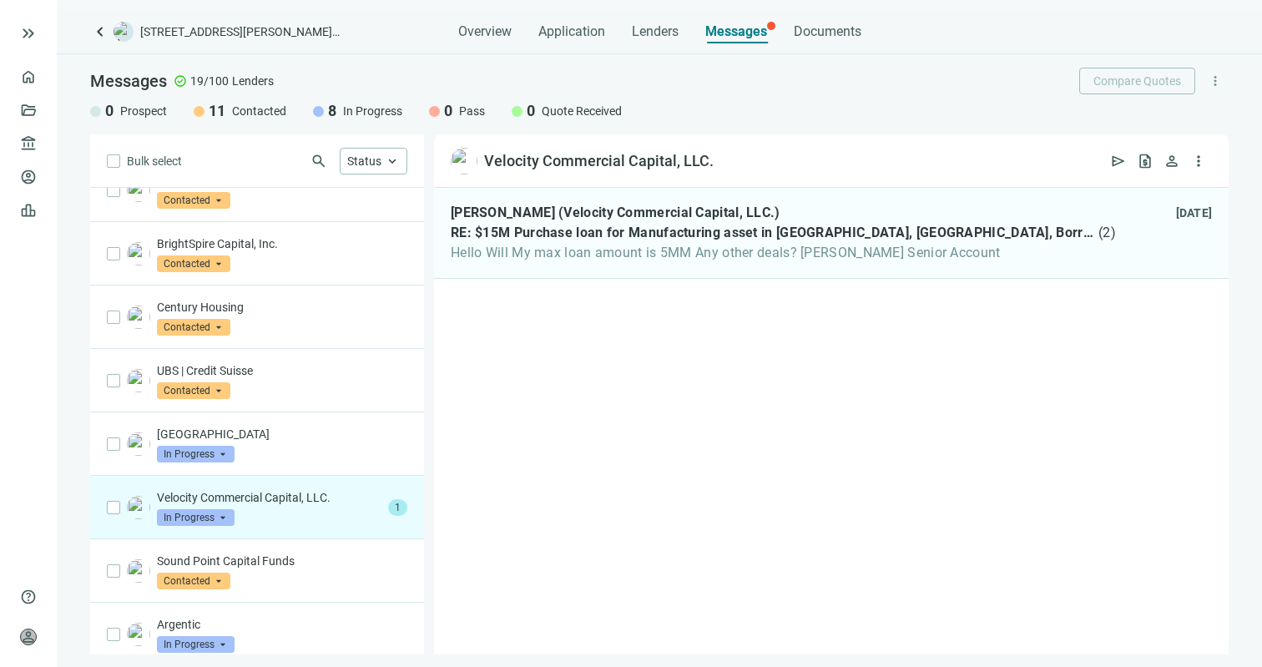
scroll to position [755, 0]
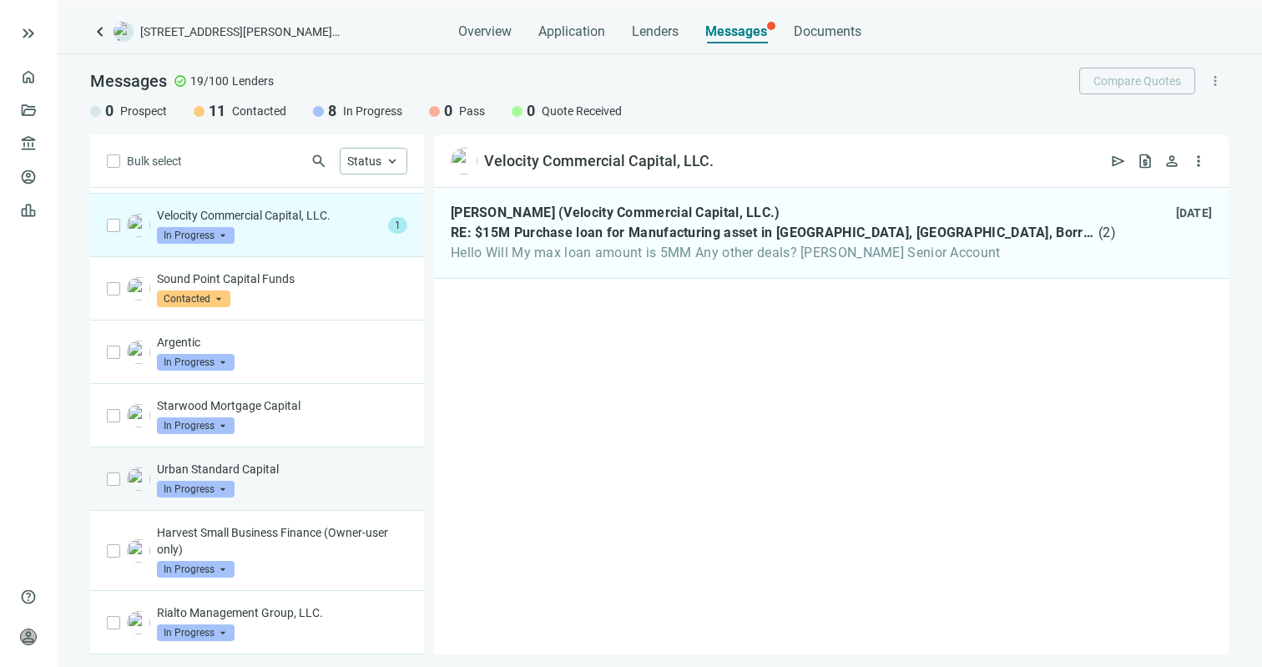
click at [268, 476] on p "Urban Standard Capital" at bounding box center [282, 469] width 250 height 17
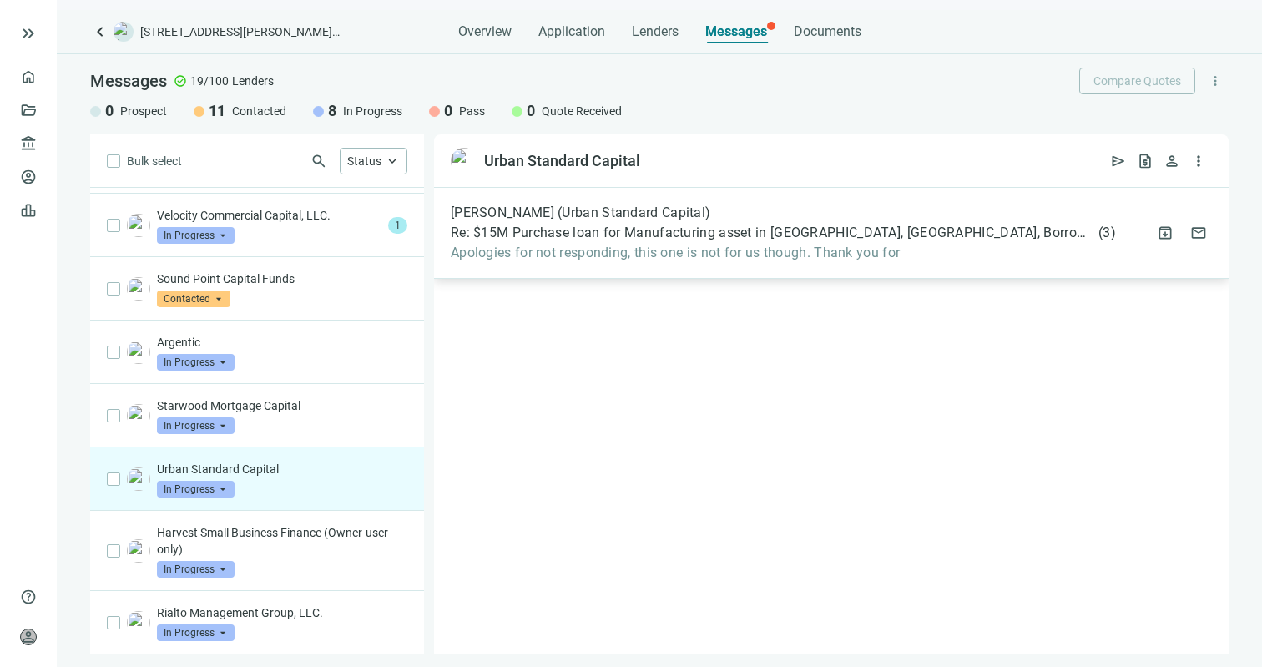
click at [726, 213] on div "[PERSON_NAME] (Urban Standard Capital)" at bounding box center [783, 212] width 665 height 17
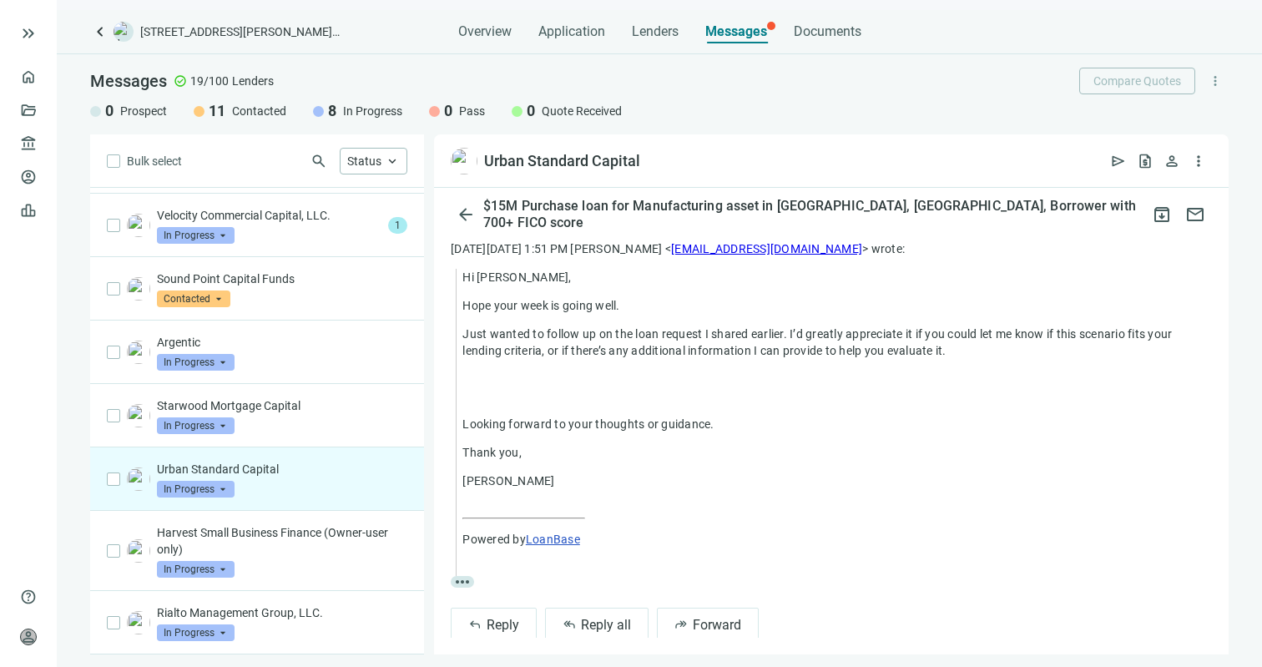
scroll to position [486, 0]
